Goal: Subscribe to service/newsletter

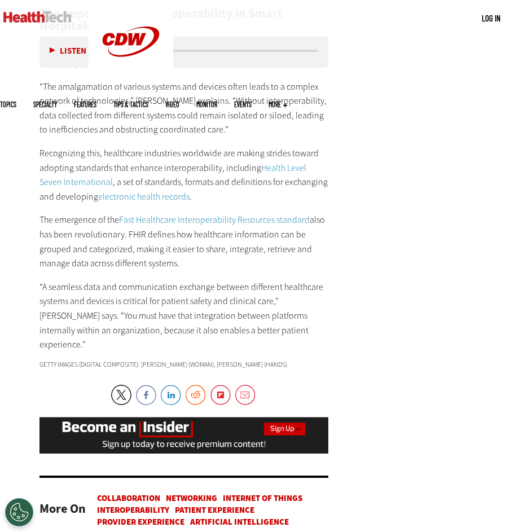
scroll to position [2478, 0]
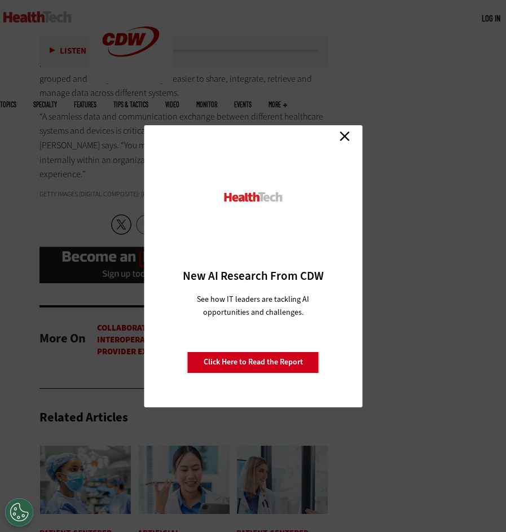
click at [343, 140] on link "Close" at bounding box center [344, 136] width 17 height 17
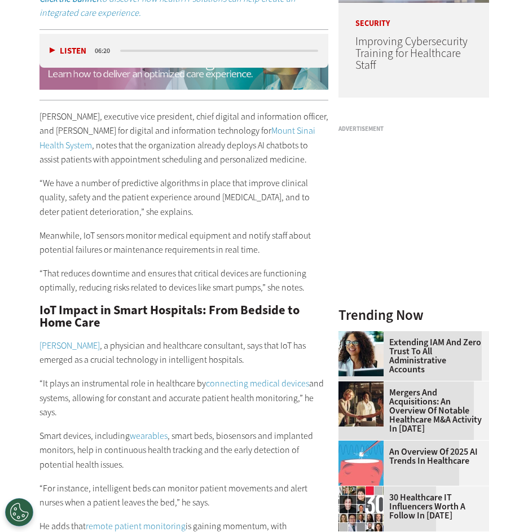
scroll to position [0, 0]
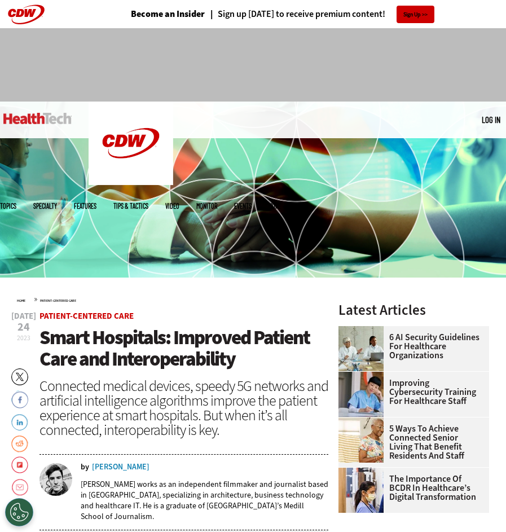
click at [38, 125] on link at bounding box center [37, 119] width 68 height 34
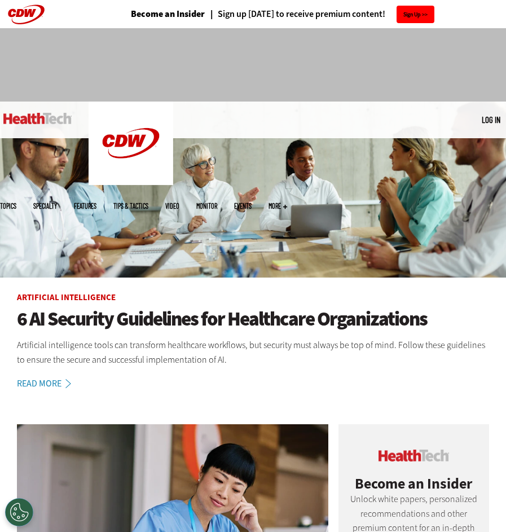
click at [408, 14] on link "Sign Up" at bounding box center [415, 14] width 38 height 17
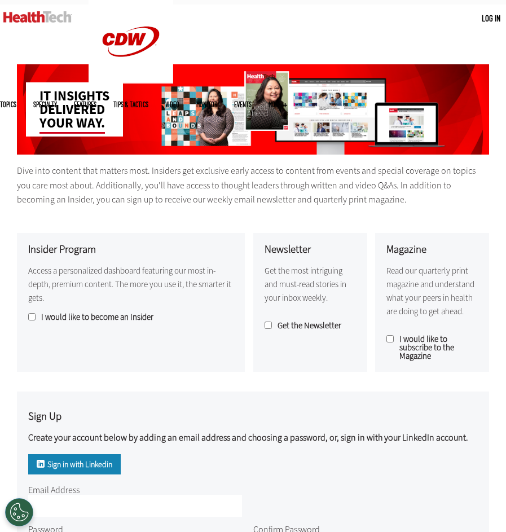
scroll to position [141, 0]
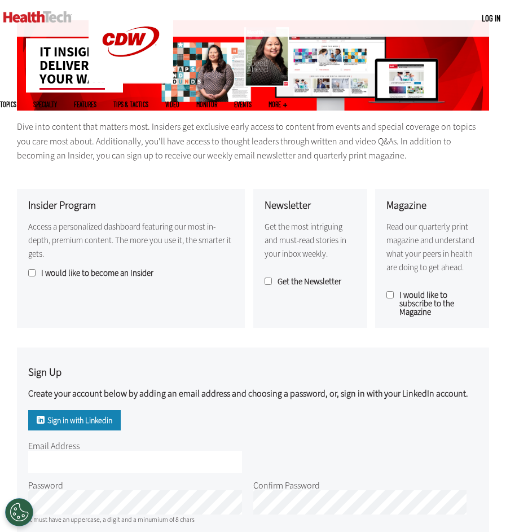
click at [283, 286] on label "Get the Newsletter" at bounding box center [309, 281] width 91 height 8
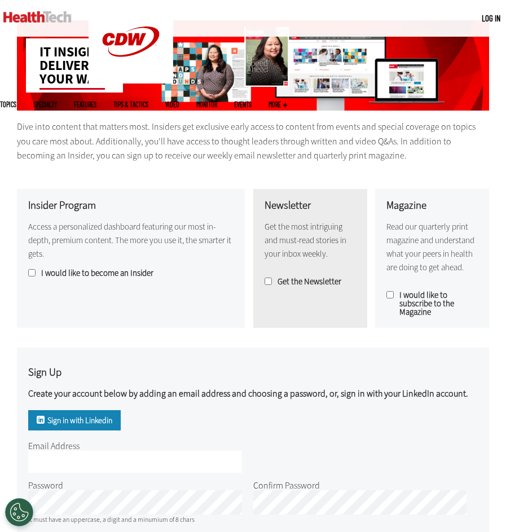
click at [404, 296] on label "I would like to subscribe to the Magazine" at bounding box center [431, 303] width 91 height 25
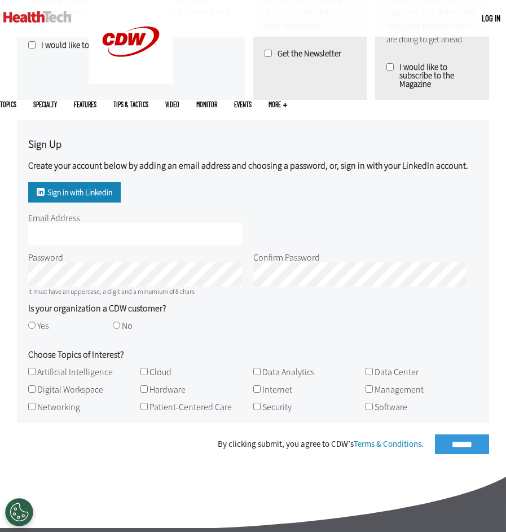
scroll to position [430, 0]
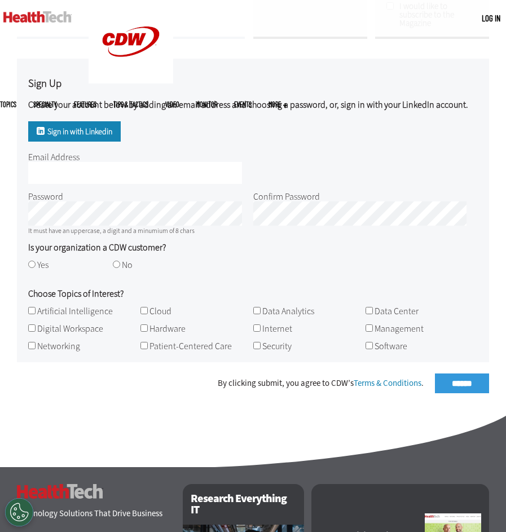
click at [52, 129] on link "Sign in with Linkedin" at bounding box center [74, 131] width 92 height 20
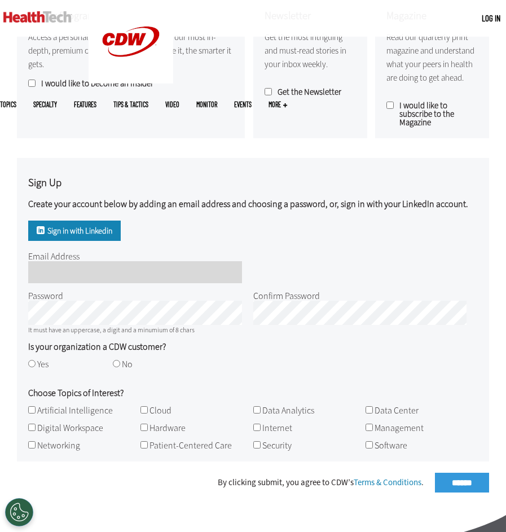
scroll to position [293, 0]
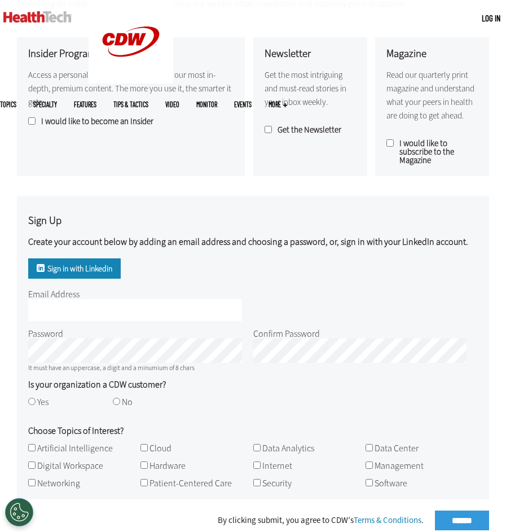
click at [92, 271] on link "Sign in with Linkedin" at bounding box center [74, 268] width 92 height 20
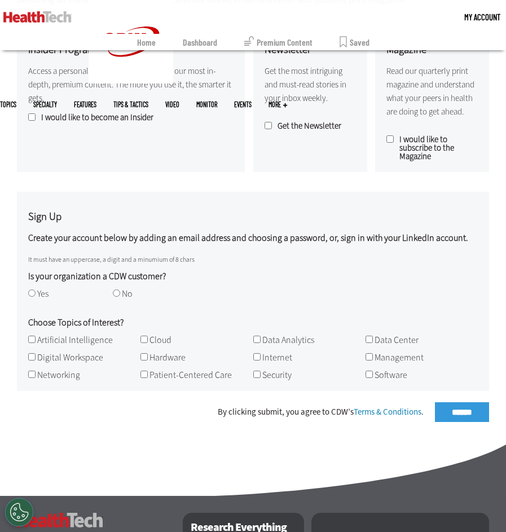
scroll to position [327, 0]
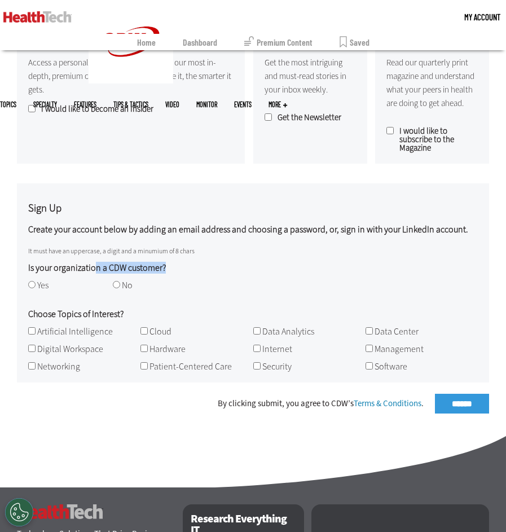
drag, startPoint x: 93, startPoint y: 264, endPoint x: 169, endPoint y: 268, distance: 76.2
click at [169, 268] on legend "Is your organization a CDW customer?" at bounding box center [252, 263] width 449 height 17
click at [122, 283] on label "No" at bounding box center [127, 285] width 11 height 12
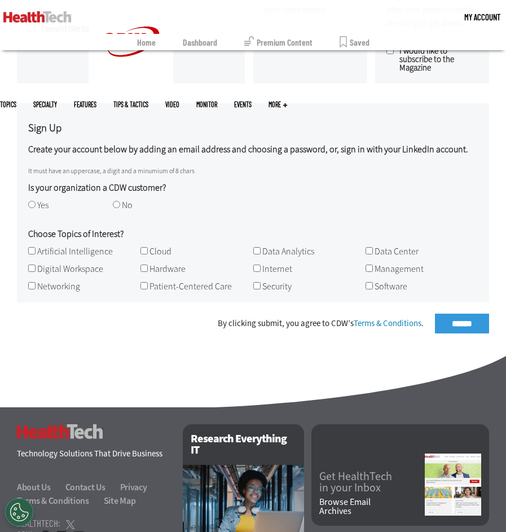
scroll to position [413, 0]
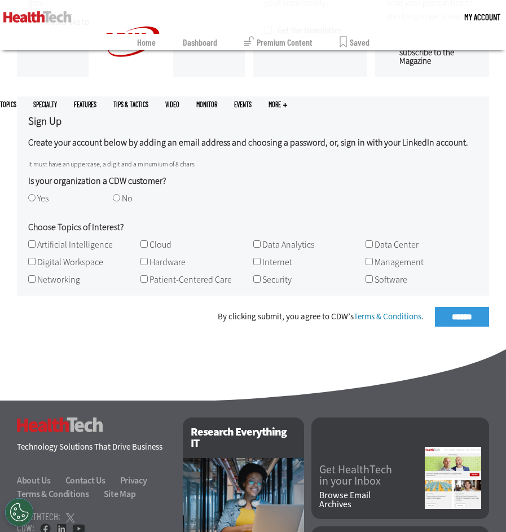
click at [89, 247] on label "Artificial Intelligence" at bounding box center [75, 245] width 76 height 12
click at [178, 280] on label "Patient-Centered Care" at bounding box center [190, 279] width 82 height 12
click at [66, 279] on label "Networking" at bounding box center [58, 279] width 43 height 12
click at [73, 261] on label "Digital Workspace" at bounding box center [70, 262] width 66 height 12
click at [166, 246] on label "Cloud" at bounding box center [160, 245] width 22 height 12
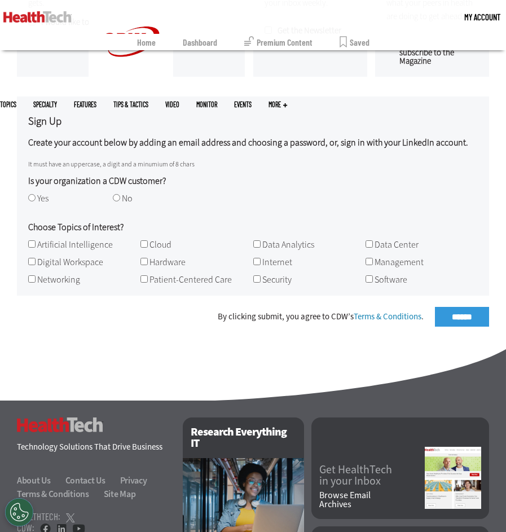
click at [261, 240] on div "Data Analytics" at bounding box center [306, 244] width 107 height 9
click at [283, 245] on label "Data Analytics" at bounding box center [288, 245] width 52 height 12
click at [418, 262] on label "Management" at bounding box center [398, 262] width 49 height 12
click at [404, 247] on label "Data Center" at bounding box center [396, 245] width 44 height 12
click at [271, 259] on label "Internet" at bounding box center [277, 262] width 30 height 12
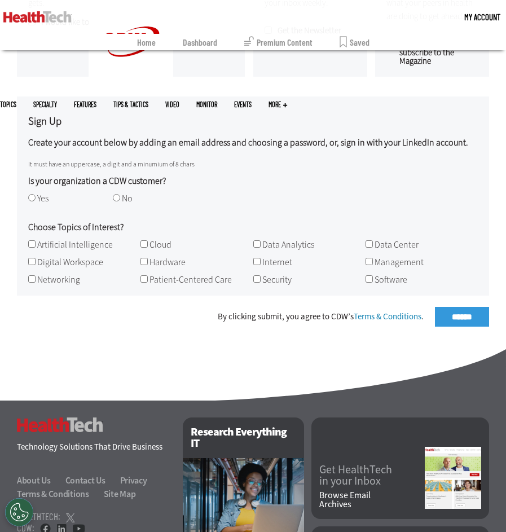
click at [267, 280] on label "Security" at bounding box center [276, 279] width 29 height 12
click at [266, 284] on label "Security" at bounding box center [276, 279] width 29 height 12
click at [455, 319] on div "By clicking submit, you agree to CDW’s Terms & Conditions . ******" at bounding box center [253, 317] width 472 height 20
click at [449, 324] on div "By clicking submit, you agree to CDW’s Terms & Conditions . ******" at bounding box center [253, 317] width 472 height 20
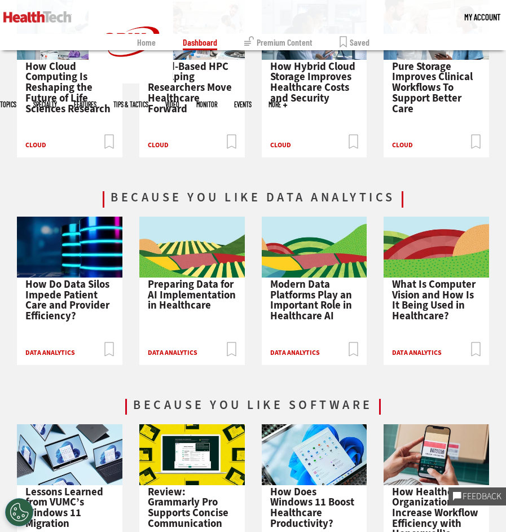
scroll to position [748, 0]
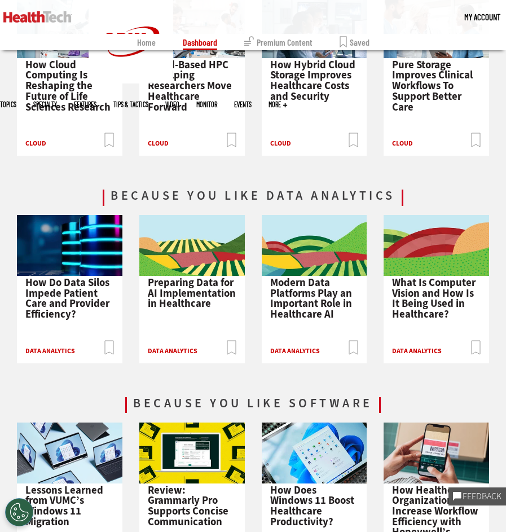
click at [23, 18] on img at bounding box center [37, 16] width 68 height 11
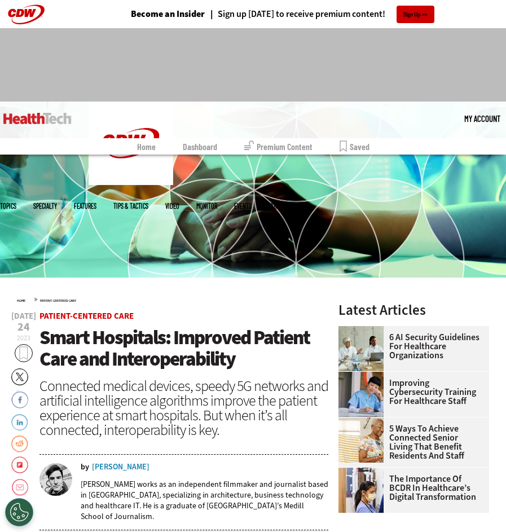
click at [423, 442] on link "5 Ways to Achieve Connected Senior Living That Benefit Residents and Staff" at bounding box center [410, 442] width 144 height 36
